Goal: Ask a question

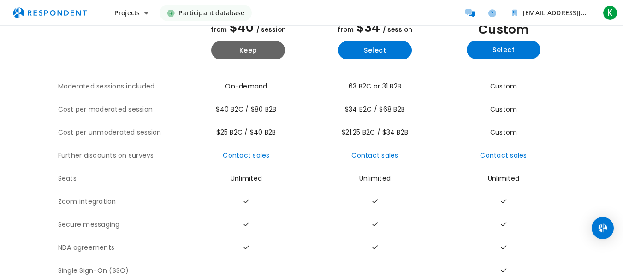
scroll to position [92, 0]
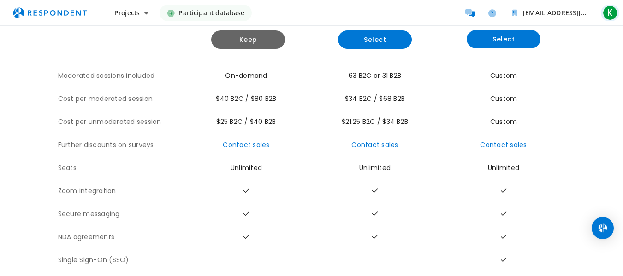
click at [611, 17] on span "K" at bounding box center [609, 13] width 15 height 15
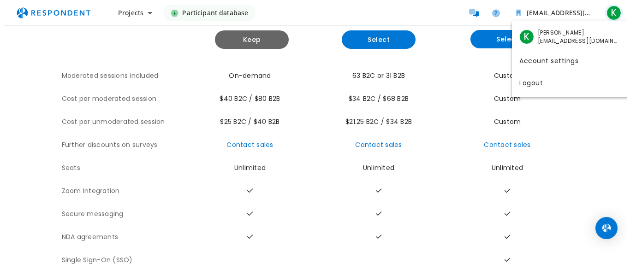
scroll to position [0, 0]
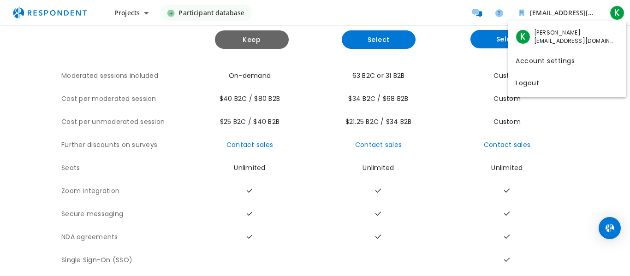
click at [617, 14] on md-backdrop at bounding box center [315, 184] width 630 height 368
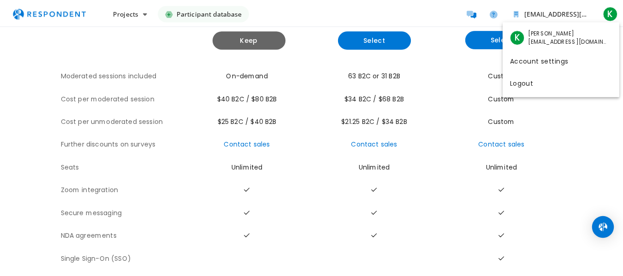
scroll to position [92, 0]
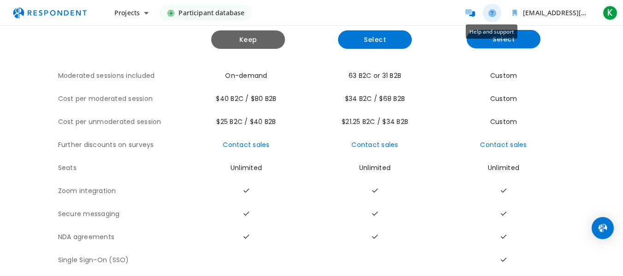
click at [493, 12] on icon "Help and support" at bounding box center [492, 13] width 8 height 8
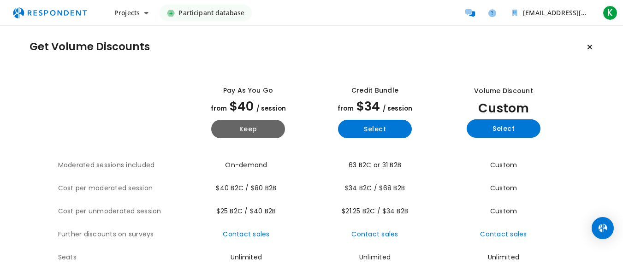
scroll to position [0, 0]
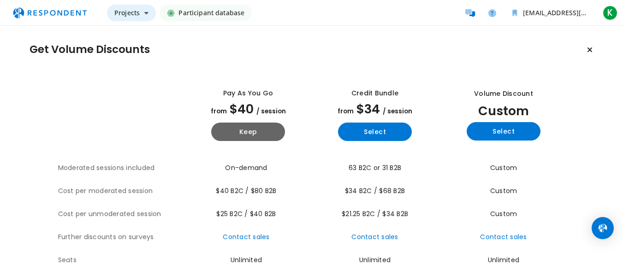
click at [143, 12] on button "Projects" at bounding box center [131, 13] width 49 height 17
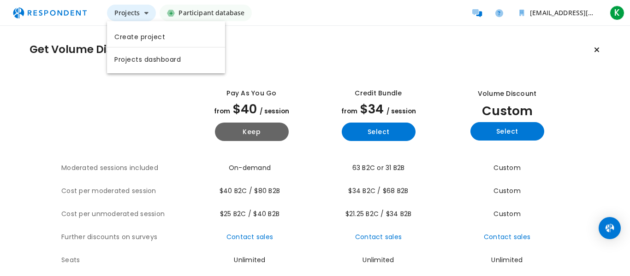
click at [143, 12] on md-backdrop at bounding box center [315, 138] width 630 height 276
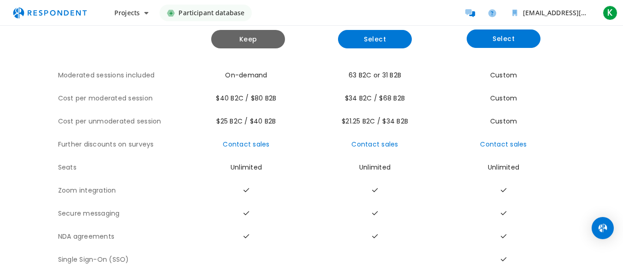
scroll to position [110, 0]
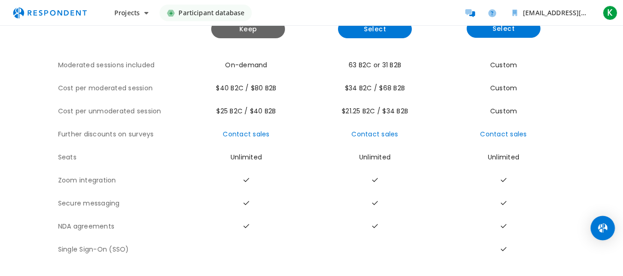
click at [598, 225] on img "Open Intercom Messenger" at bounding box center [602, 228] width 12 height 12
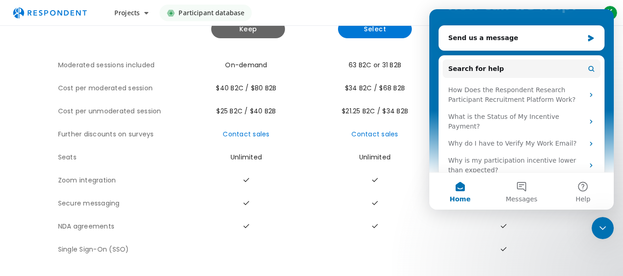
scroll to position [98, 0]
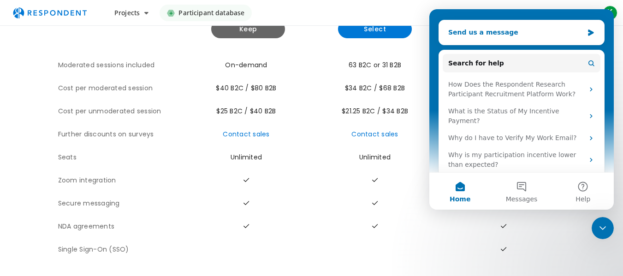
click at [490, 26] on div "Send us a message" at bounding box center [521, 32] width 165 height 24
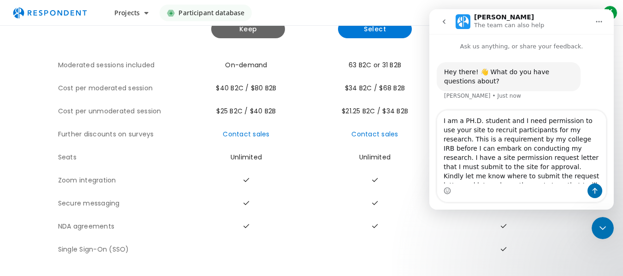
scroll to position [6, 0]
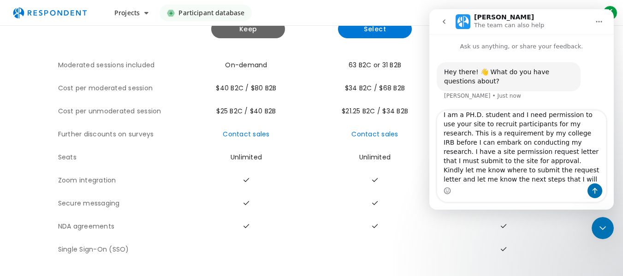
type textarea "I am a PH.D. student and I need permission to use your site to recruit particip…"
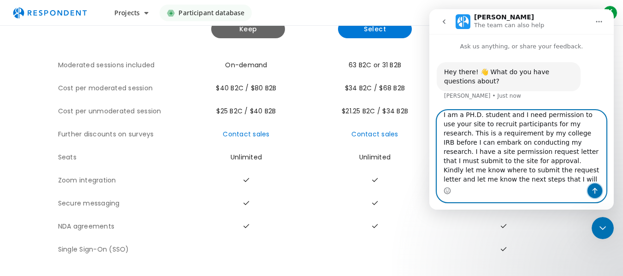
click at [596, 188] on icon "Send a message…" at bounding box center [594, 190] width 7 height 7
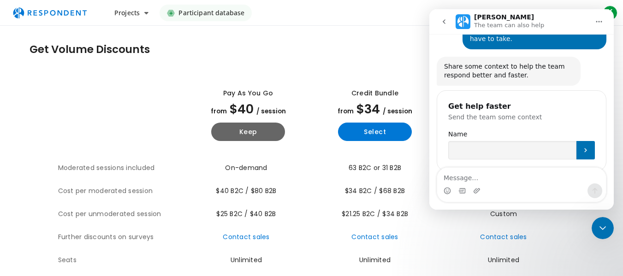
scroll to position [161, 0]
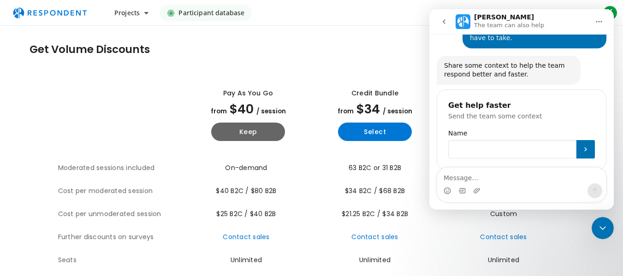
click at [495, 140] on input "Name" at bounding box center [512, 149] width 128 height 18
type input "[PERSON_NAME]"
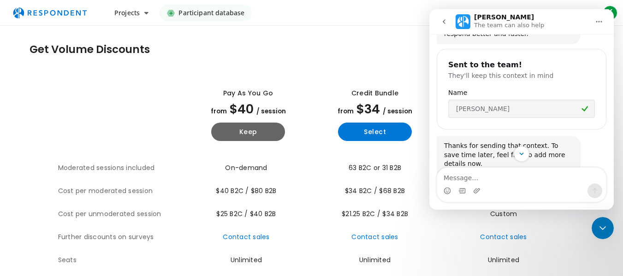
scroll to position [230, 0]
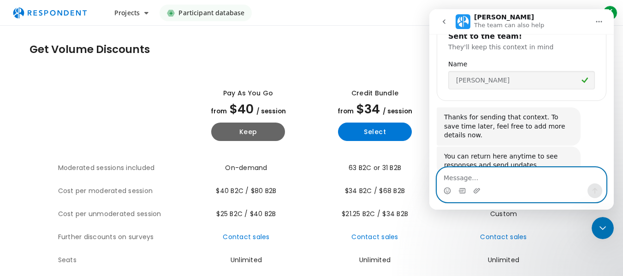
click at [475, 182] on textarea "Message…" at bounding box center [521, 176] width 169 height 16
paste textarea "I am a PH.D. student and I need permission to use your site to recruit particip…"
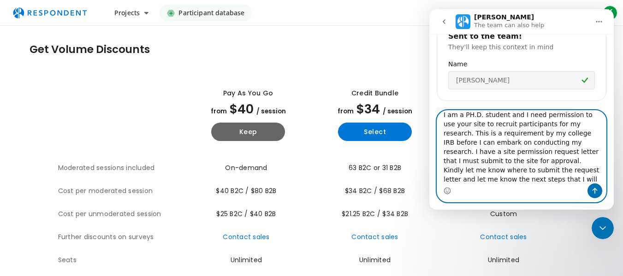
scroll to position [287, 0]
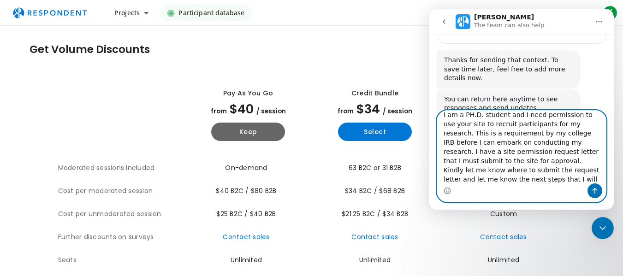
type textarea "I am a PH.D. student and I need permission to use your site to recruit particip…"
click at [595, 190] on icon "Send a message…" at bounding box center [594, 191] width 5 height 6
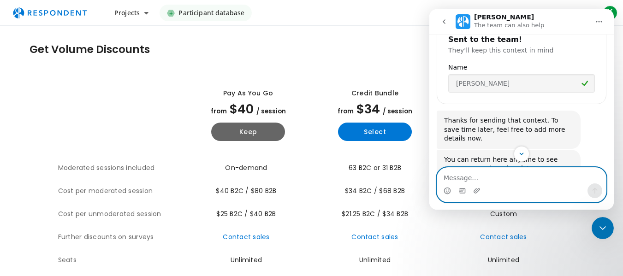
scroll to position [237, 0]
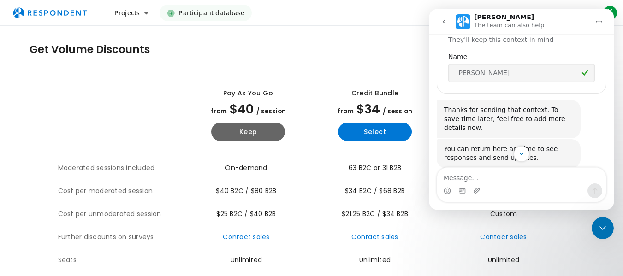
click at [355, 68] on div "Get Volume Discounts View all plan details Pay as you go from $40 / session Kee…" at bounding box center [311, 202] width 623 height 353
click at [448, 235] on td "Contact sales" at bounding box center [501, 237] width 127 height 23
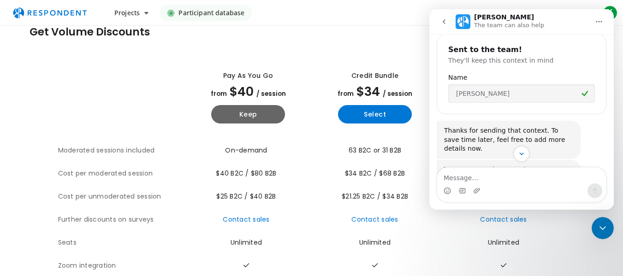
scroll to position [191, 0]
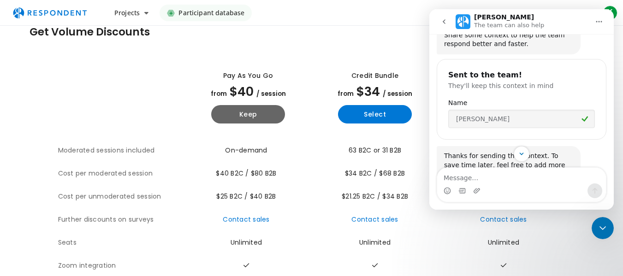
click at [599, 21] on icon "Home" at bounding box center [599, 21] width 6 height 1
click at [498, 36] on div "Share some context to help the team respond better and faster. [PERSON_NAME] • …" at bounding box center [522, 40] width 170 height 30
click at [444, 20] on icon "go back" at bounding box center [444, 21] width 3 height 5
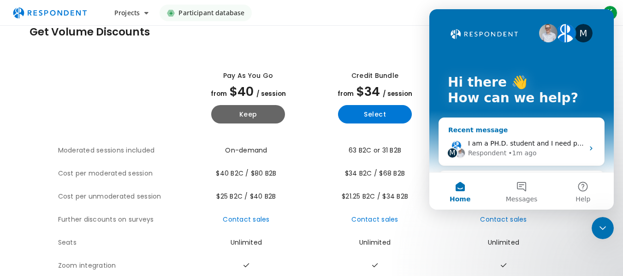
click at [587, 145] on icon "Intercom messenger" at bounding box center [590, 148] width 7 height 7
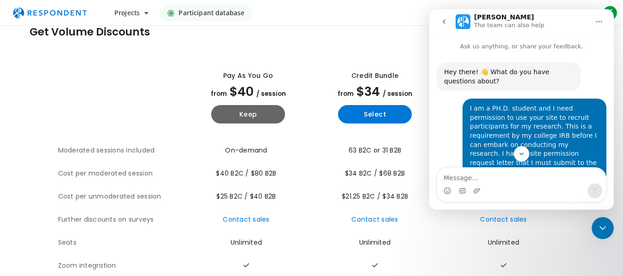
click at [443, 21] on icon "go back" at bounding box center [443, 21] width 7 height 7
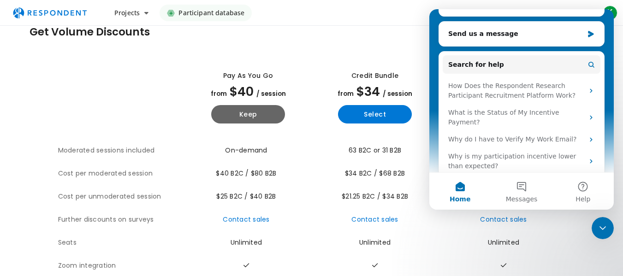
scroll to position [151, 0]
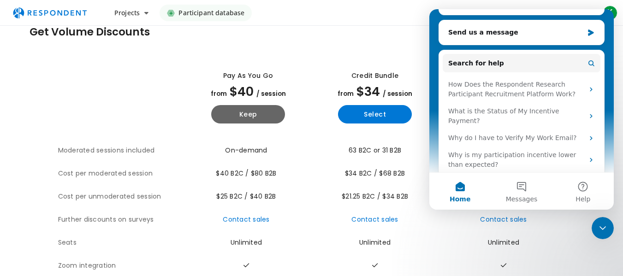
click at [451, 200] on span "Home" at bounding box center [459, 199] width 21 height 6
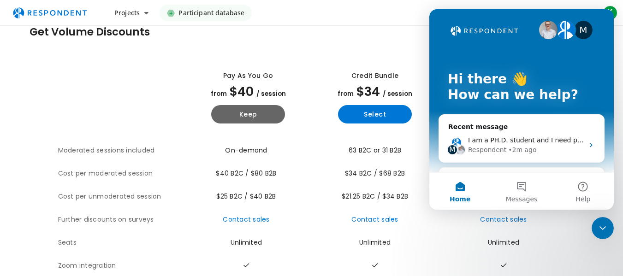
scroll to position [0, 0]
